Goal: Check status

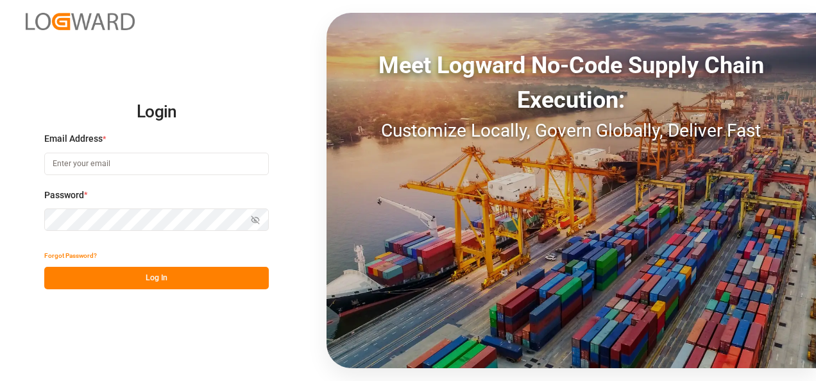
click at [108, 168] on input at bounding box center [156, 164] width 225 height 22
type input "[PERSON_NAME][EMAIL_ADDRESS][PERSON_NAME][DOMAIN_NAME]"
click at [254, 219] on icon "button" at bounding box center [255, 220] width 9 height 9
click at [173, 275] on button "Log In" at bounding box center [156, 278] width 225 height 22
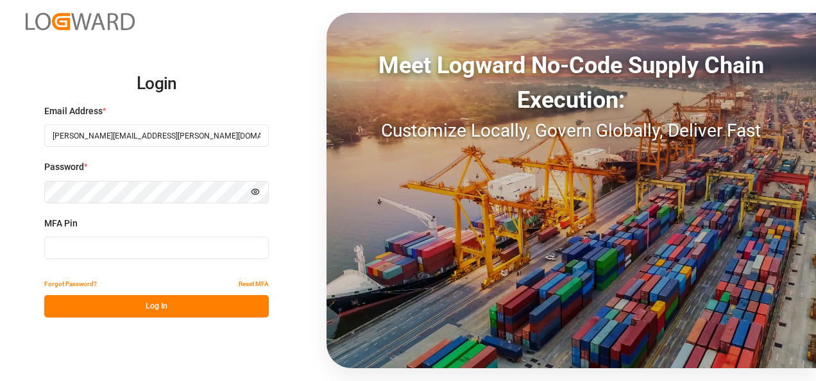
click at [82, 253] on input at bounding box center [156, 248] width 225 height 22
type input "651792"
click at [159, 306] on button "Log In" at bounding box center [156, 306] width 225 height 22
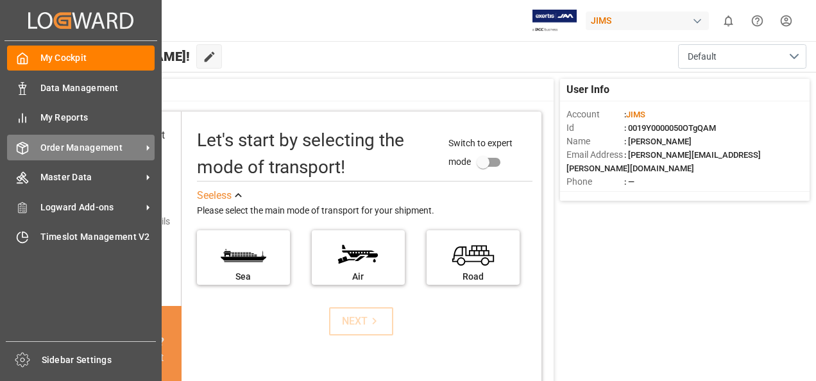
click at [150, 151] on icon at bounding box center [147, 147] width 13 height 13
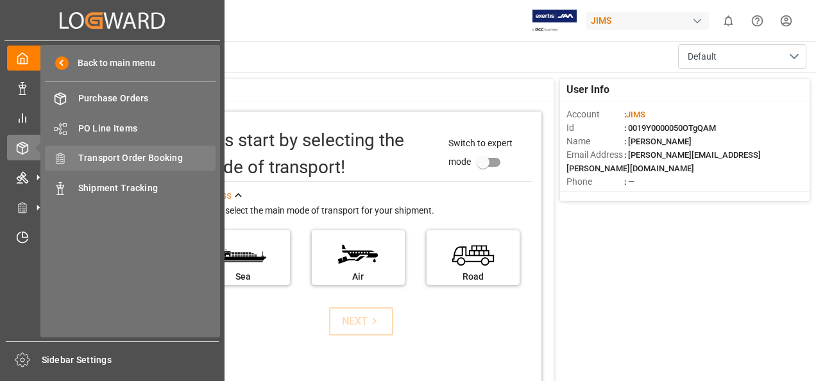
click at [137, 154] on span "Transport Order Booking" at bounding box center [147, 157] width 138 height 13
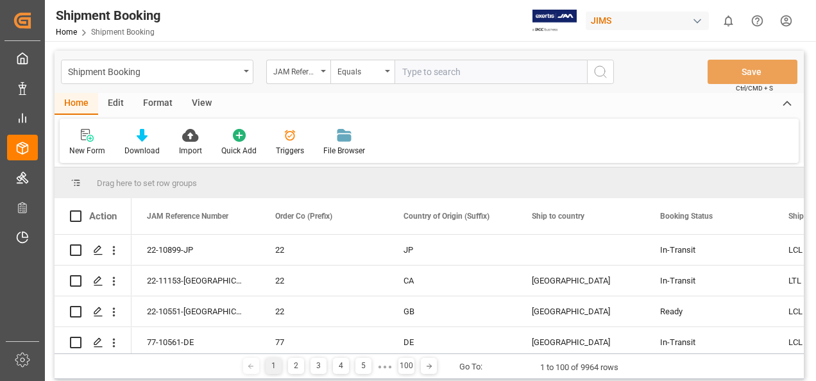
click at [433, 75] on input "text" at bounding box center [491, 72] width 193 height 24
paste input "77-10168-GB"
type input "77-10168-GB"
click at [601, 72] on icon "search button" at bounding box center [600, 71] width 15 height 15
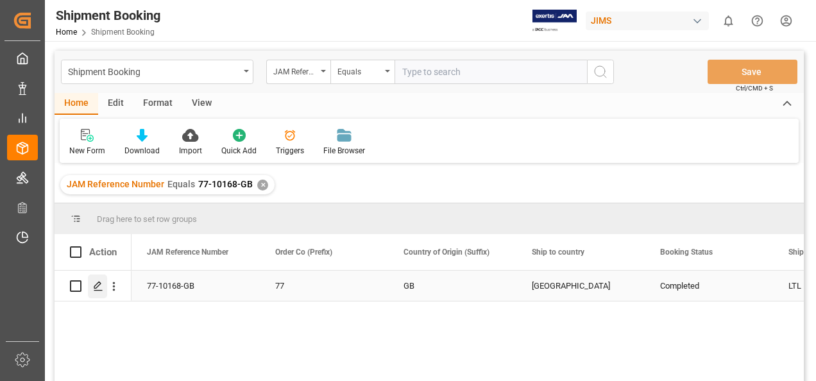
click at [96, 289] on icon "Press SPACE to select this row." at bounding box center [98, 286] width 10 height 10
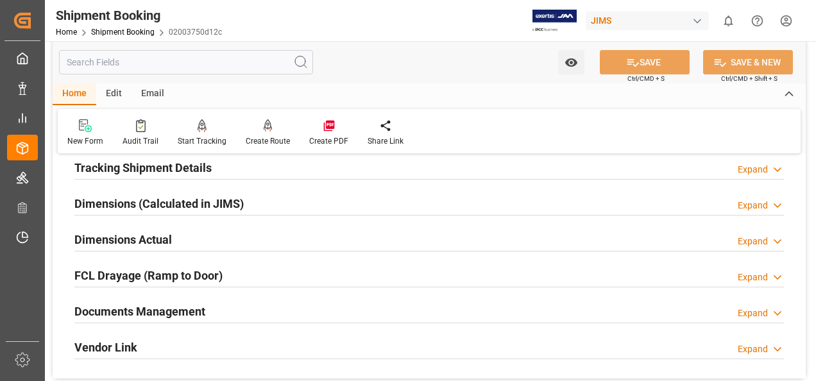
scroll to position [257, 0]
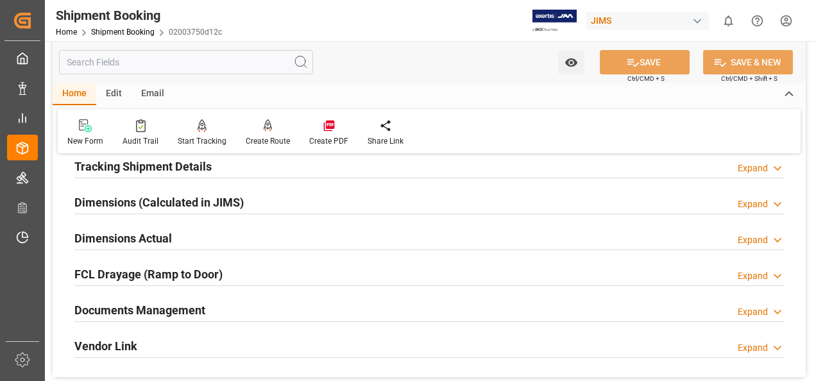
click at [165, 308] on h2 "Documents Management" at bounding box center [139, 310] width 131 height 17
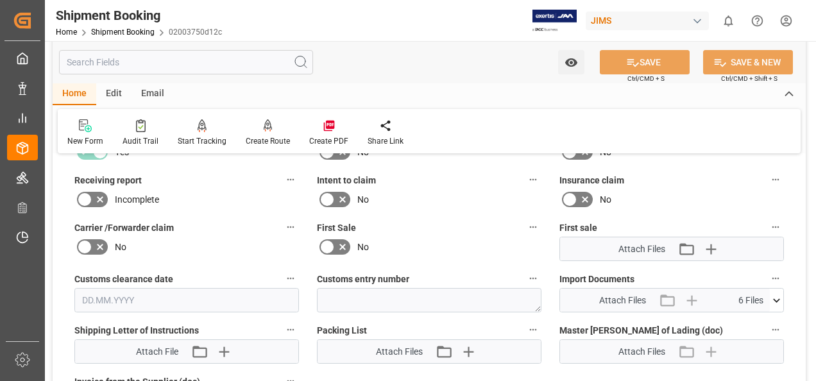
scroll to position [578, 0]
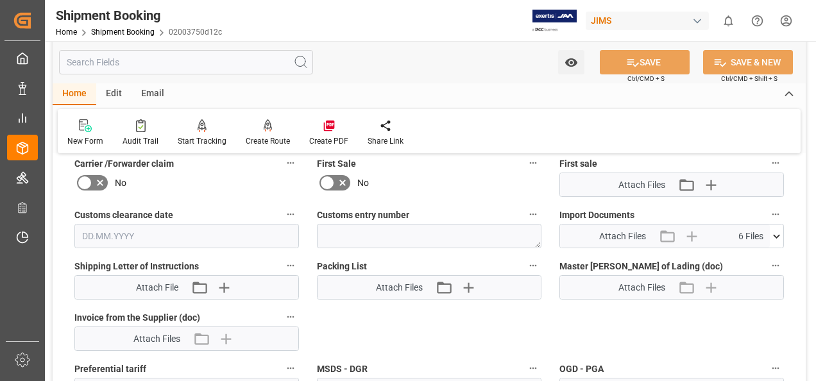
click at [776, 232] on icon at bounding box center [776, 236] width 13 height 13
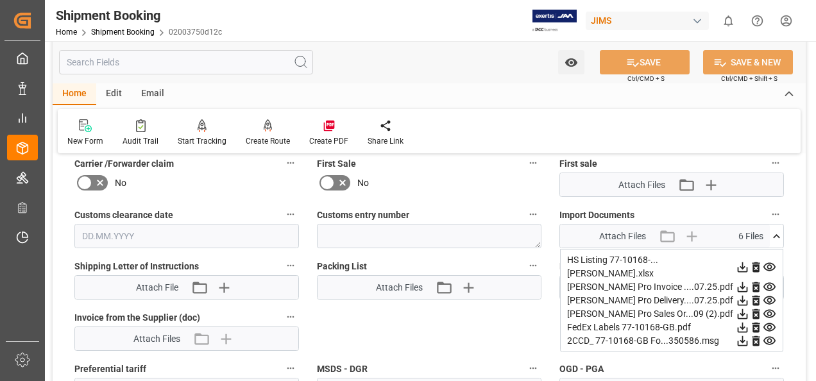
click at [743, 282] on icon at bounding box center [743, 287] width 10 height 10
